Goal: Communication & Community: Ask a question

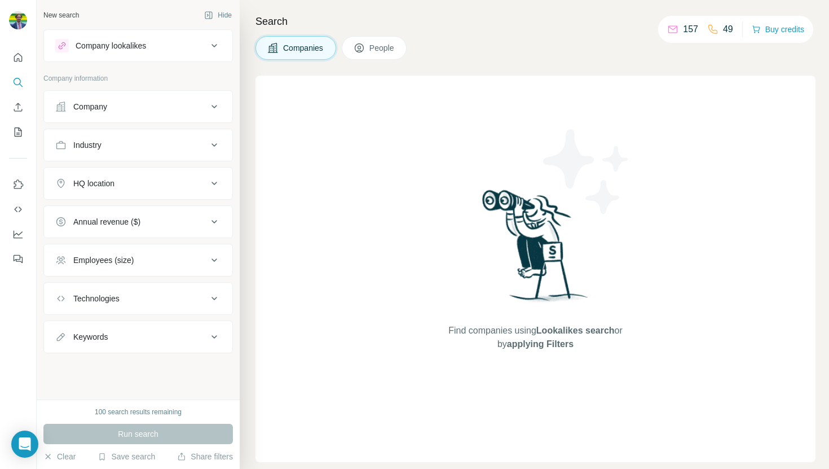
click at [683, 29] on p "157" at bounding box center [690, 30] width 15 height 14
click at [22, 76] on button "Search" at bounding box center [18, 82] width 18 height 20
click at [16, 52] on icon "Quick start" at bounding box center [17, 57] width 11 height 11
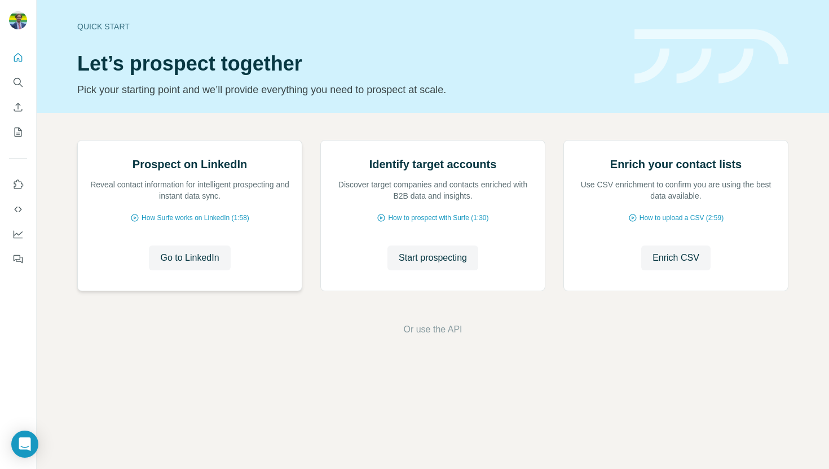
scroll to position [19, 0]
click at [16, 109] on icon "Enrich CSV" at bounding box center [17, 106] width 11 height 11
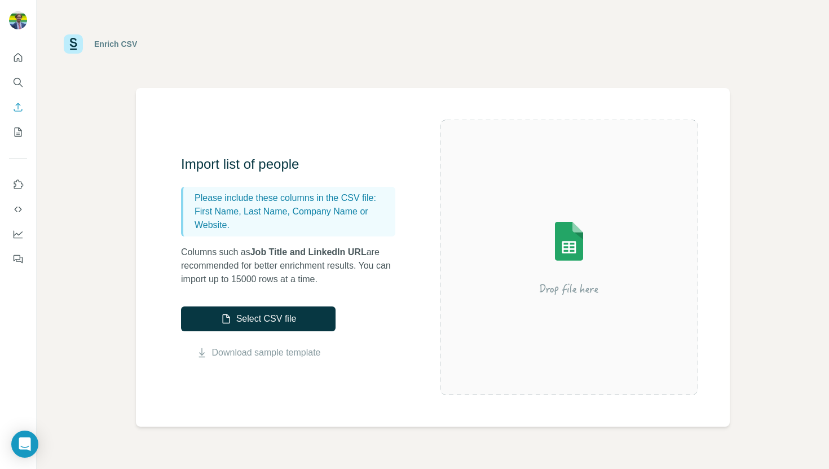
click at [550, 222] on img at bounding box center [568, 256] width 203 height 135
click at [13, 111] on icon "Enrich CSV" at bounding box center [17, 106] width 11 height 11
click at [20, 108] on icon "Enrich CSV" at bounding box center [17, 106] width 11 height 11
click at [22, 129] on icon "My lists" at bounding box center [17, 131] width 11 height 11
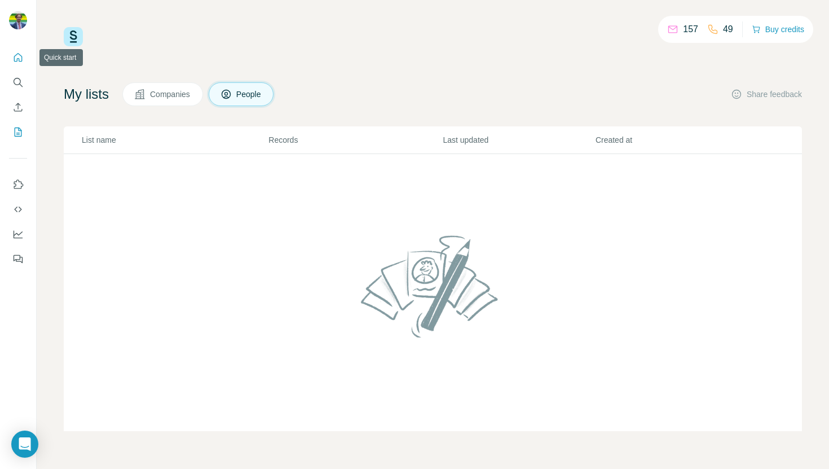
click at [12, 63] on button "Quick start" at bounding box center [18, 57] width 18 height 20
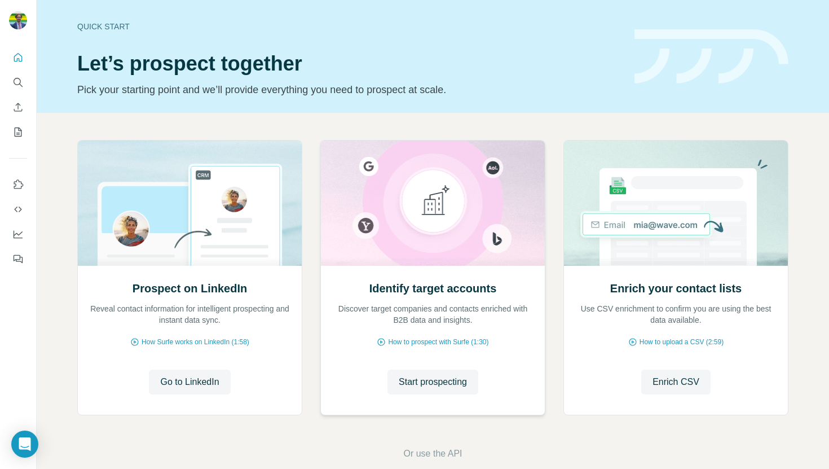
scroll to position [19, 0]
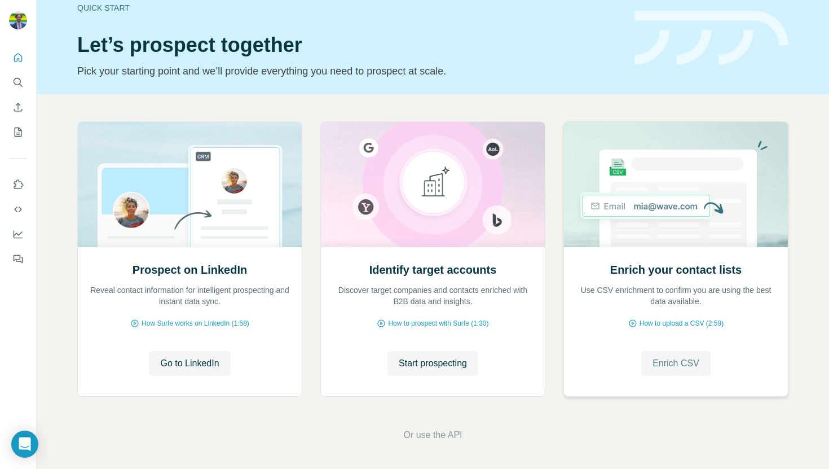
click at [678, 358] on span "Enrich CSV" at bounding box center [675, 363] width 47 height 14
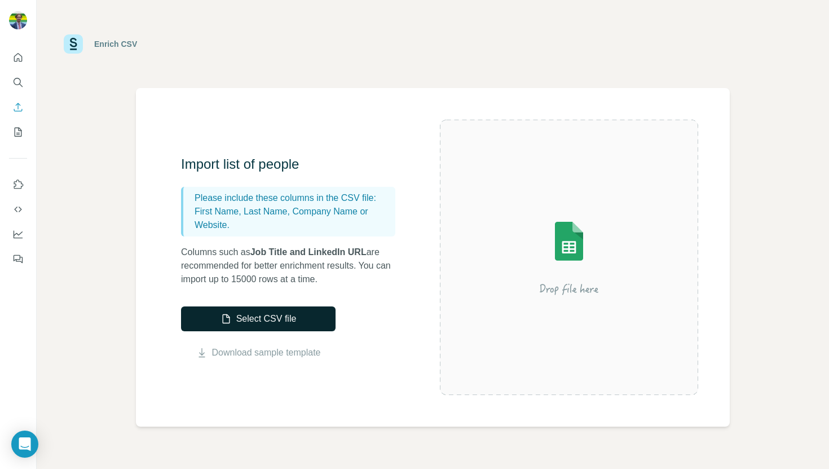
click at [277, 321] on button "Select CSV file" at bounding box center [258, 318] width 154 height 25
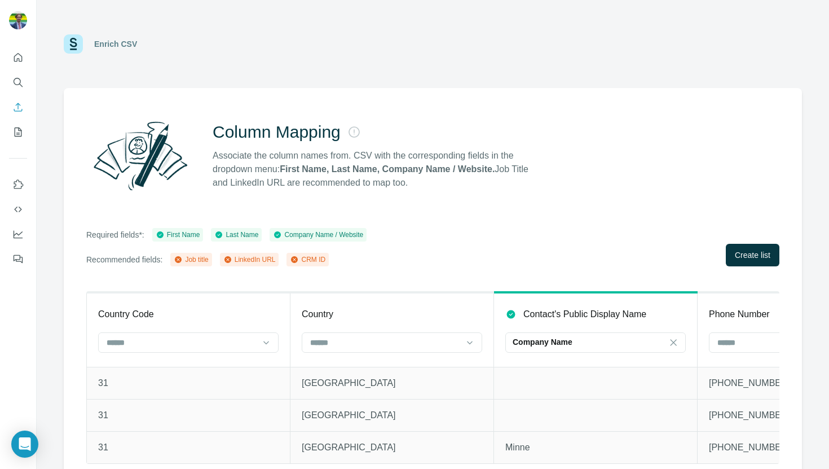
scroll to position [15, 0]
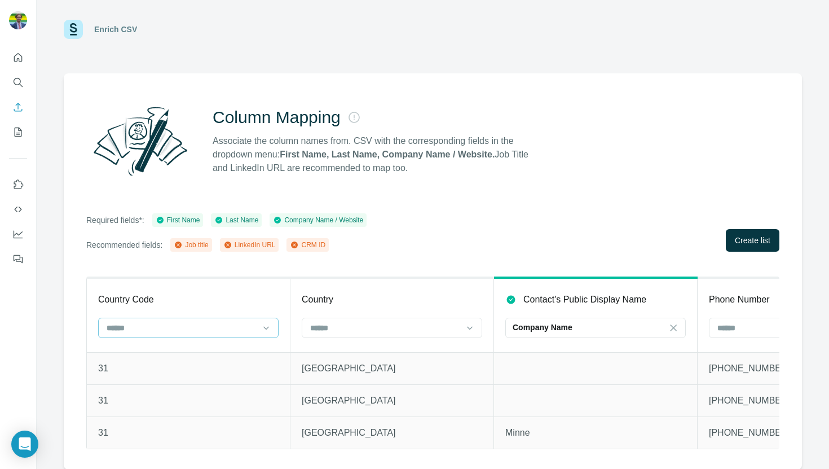
click at [272, 321] on div at bounding box center [188, 327] width 180 height 20
click at [275, 295] on div "Country Code" at bounding box center [188, 300] width 180 height 14
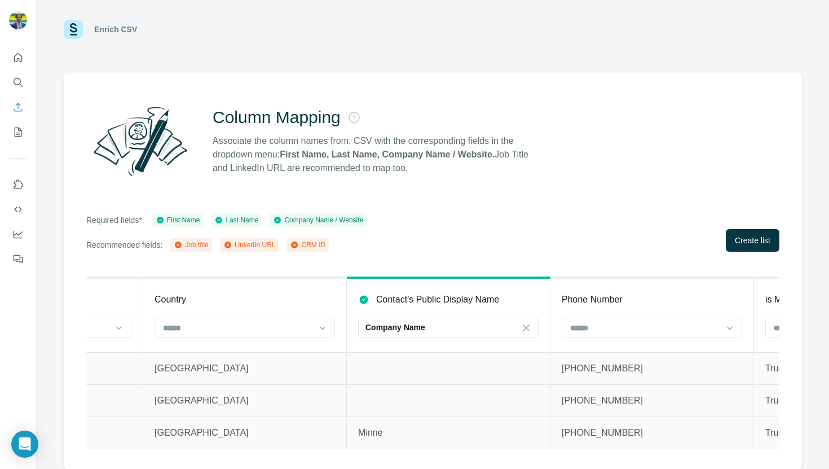
scroll to position [0, 151]
click at [525, 326] on icon at bounding box center [521, 327] width 11 height 11
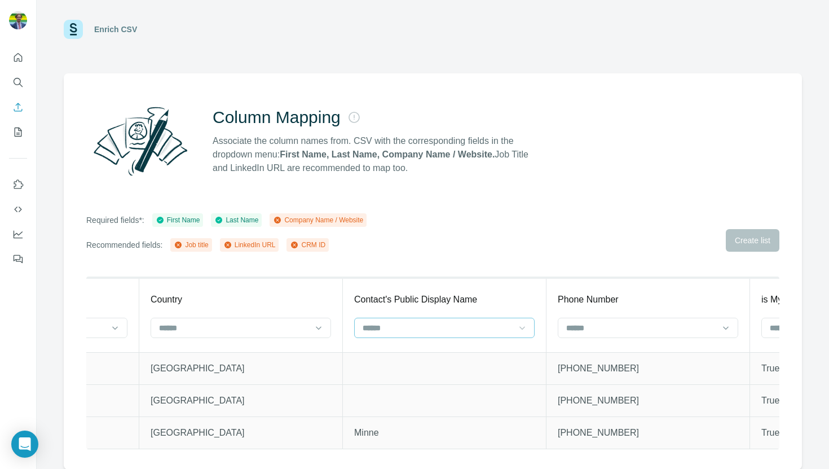
click at [517, 303] on div "Contact's Public Display Name" at bounding box center [444, 300] width 180 height 14
click at [620, 324] on input at bounding box center [641, 327] width 152 height 12
click at [629, 304] on div "Phone Number" at bounding box center [648, 300] width 180 height 14
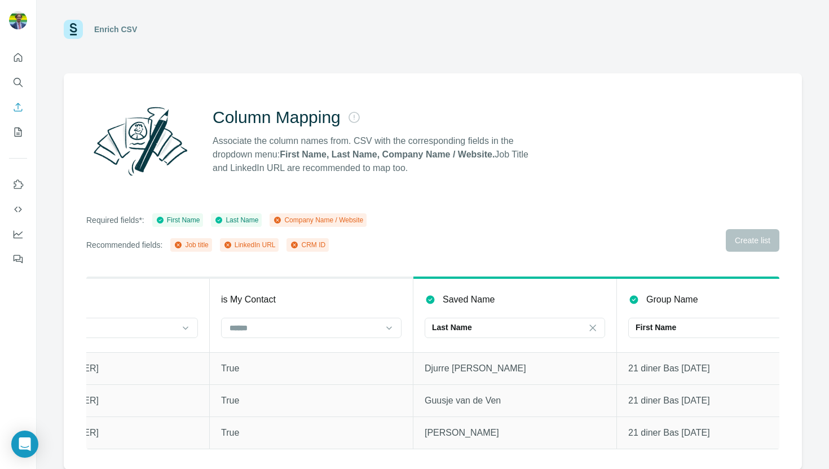
scroll to position [0, 732]
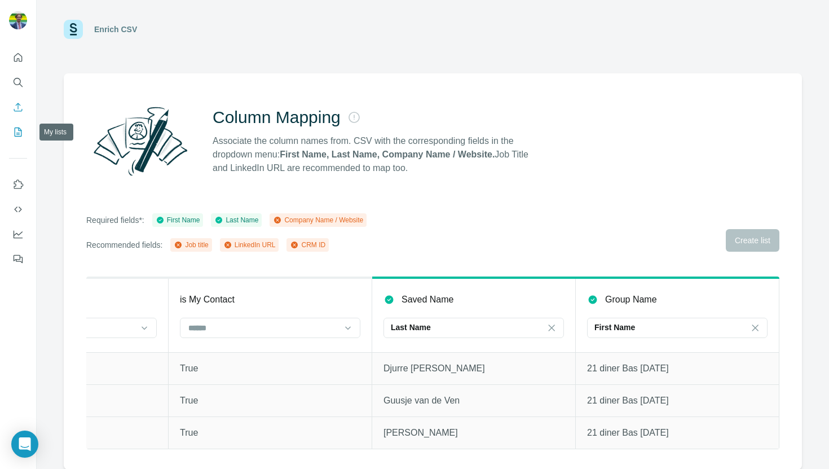
click at [15, 134] on icon "My lists" at bounding box center [17, 131] width 11 height 11
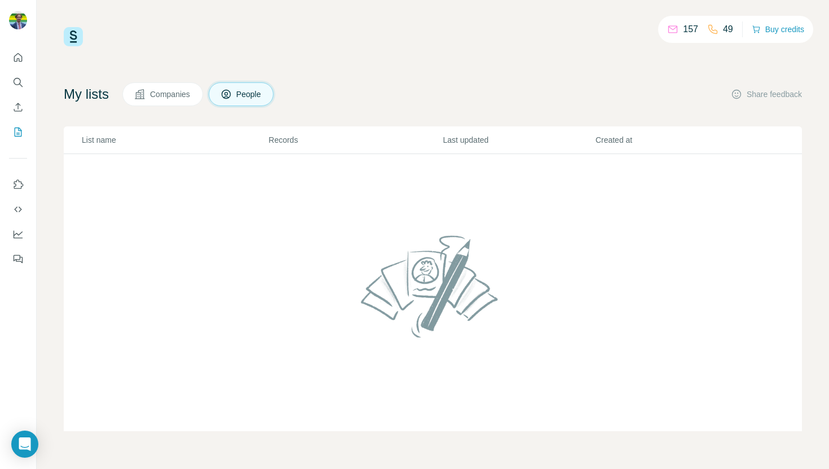
click at [169, 85] on button "Companies" at bounding box center [162, 94] width 81 height 24
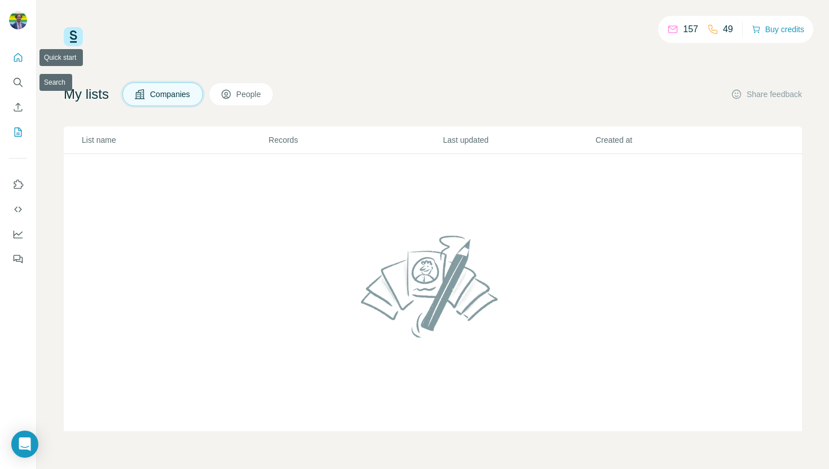
click at [19, 65] on button "Quick start" at bounding box center [18, 57] width 18 height 20
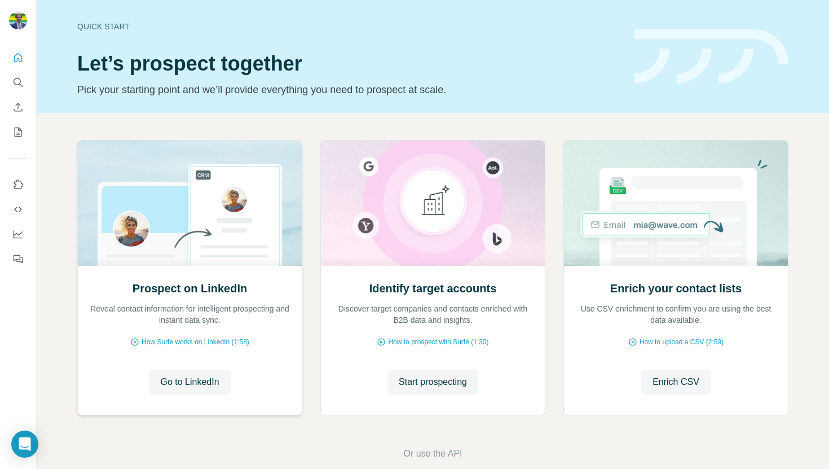
scroll to position [19, 0]
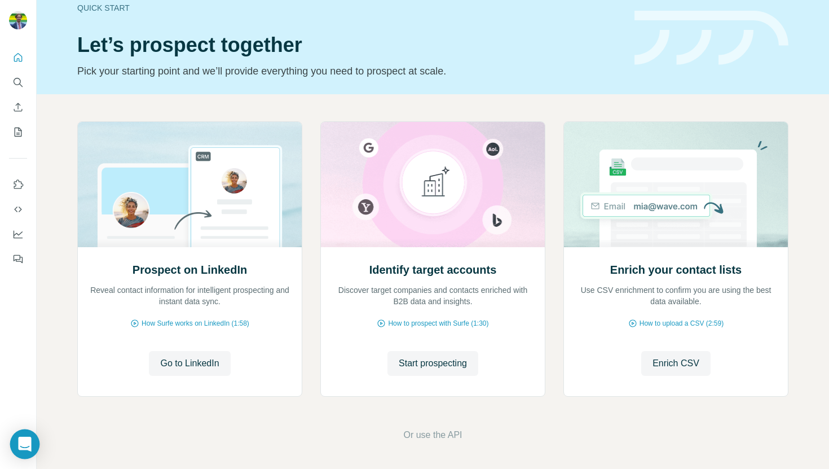
click at [25, 441] on icon "Open Intercom Messenger" at bounding box center [24, 443] width 13 height 15
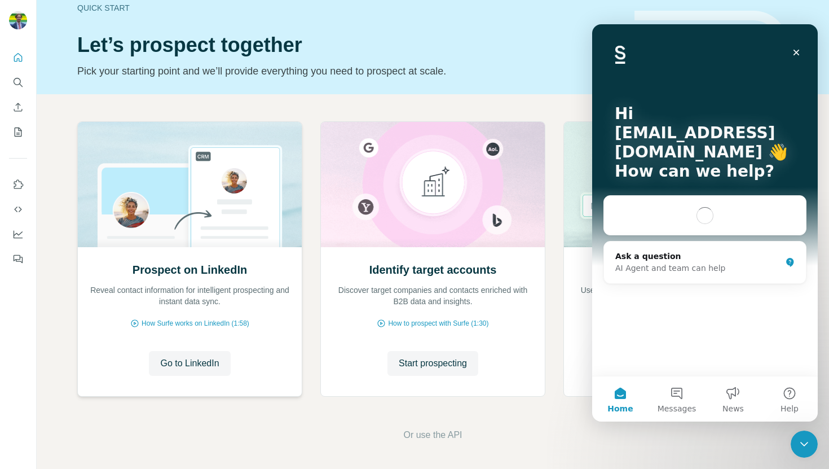
scroll to position [0, 0]
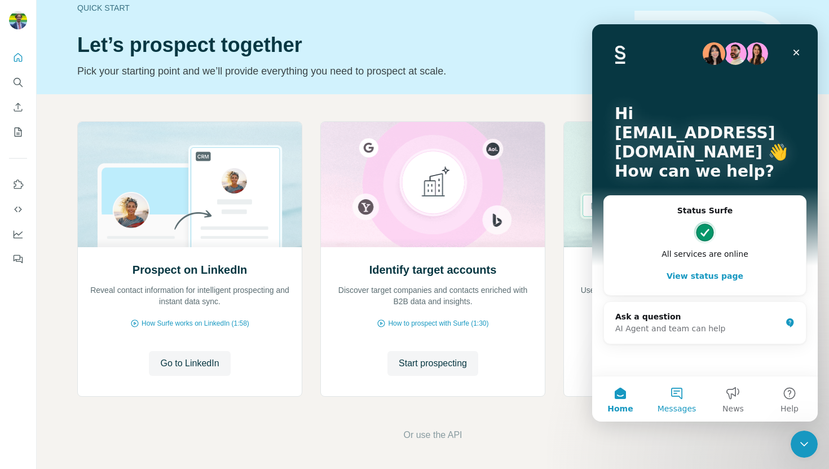
click at [677, 395] on button "Messages" at bounding box center [676, 398] width 56 height 45
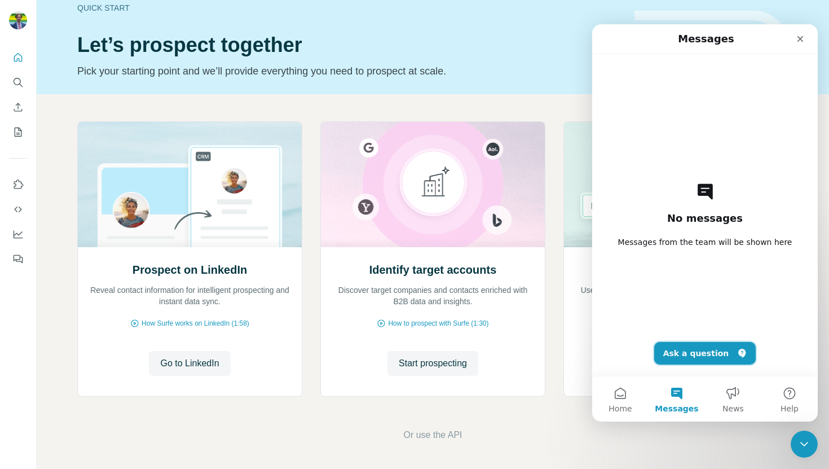
click at [697, 352] on button "Ask a question" at bounding box center [705, 353] width 102 height 23
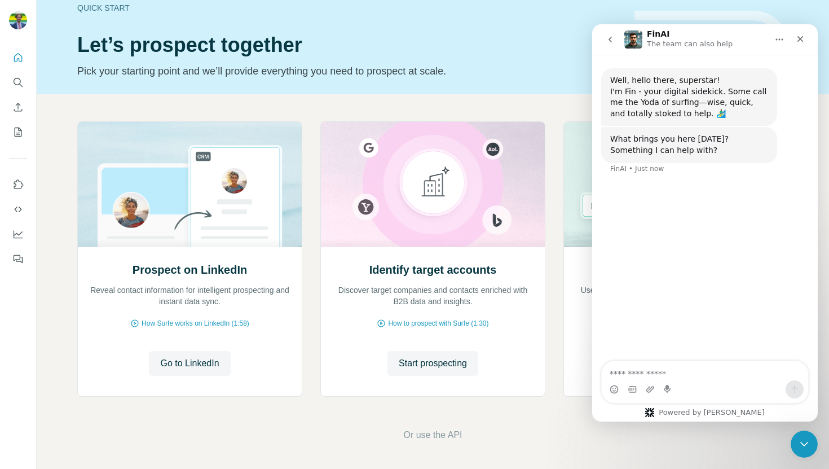
click at [640, 368] on textarea "Ask a question…" at bounding box center [705, 370] width 206 height 19
type textarea "**********"
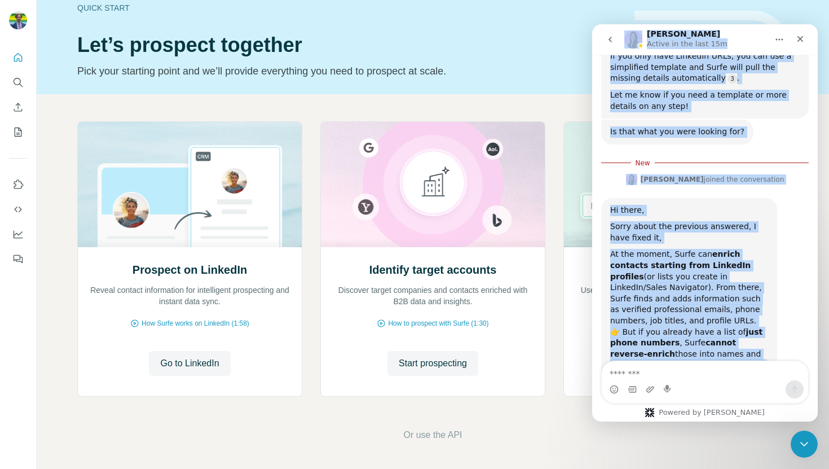
scroll to position [369, 0]
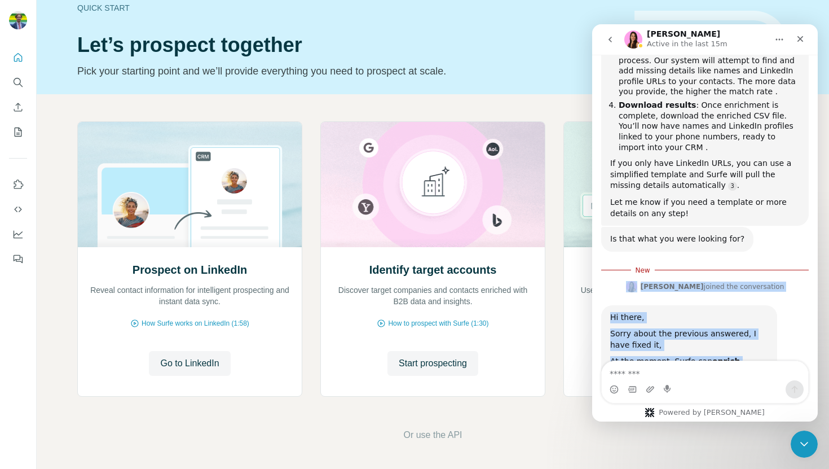
drag, startPoint x: 656, startPoint y: 324, endPoint x: 614, endPoint y: 239, distance: 95.6
click at [614, 239] on div "Well, hello there, superstar! I'm Fin - your digital sidekick. Some call me the…" at bounding box center [704, 178] width 207 height 960
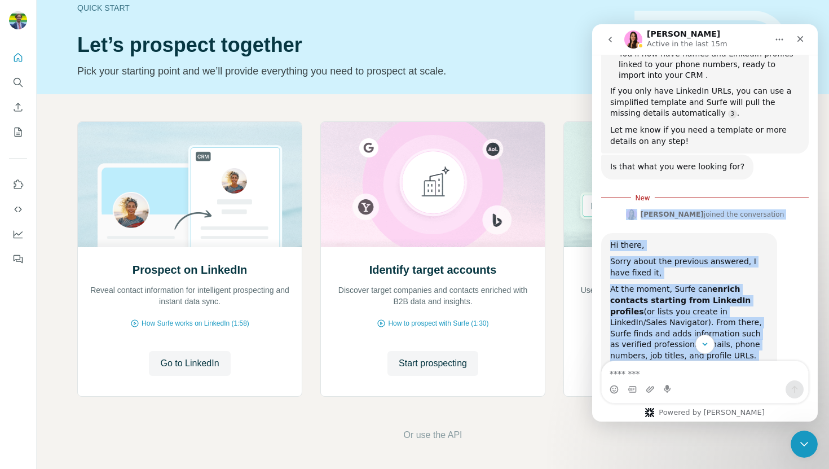
scroll to position [447, 0]
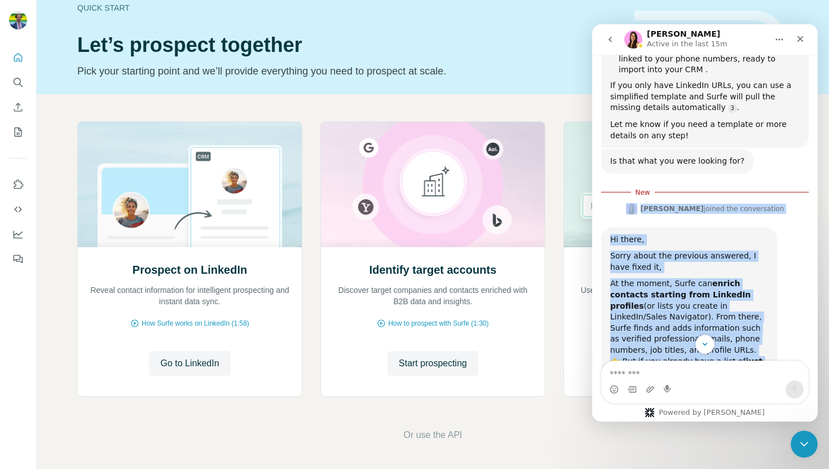
copy div "[PERSON_NAME] joined the conversation 3:43 pm Hi there, Sorry about the previou…"
click at [714, 227] on div "Hi there, Sorry about the previous answered, I have fixed it, At the moment, Su…" at bounding box center [689, 391] width 176 height 328
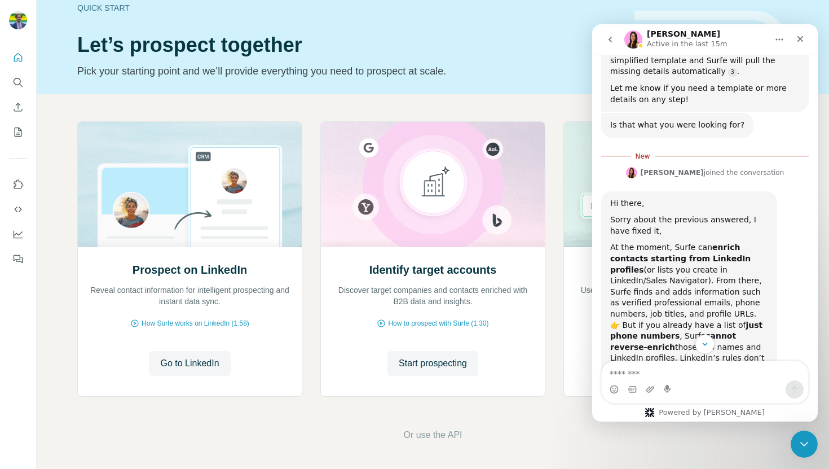
scroll to position [502, 0]
